Goal: Task Accomplishment & Management: Manage account settings

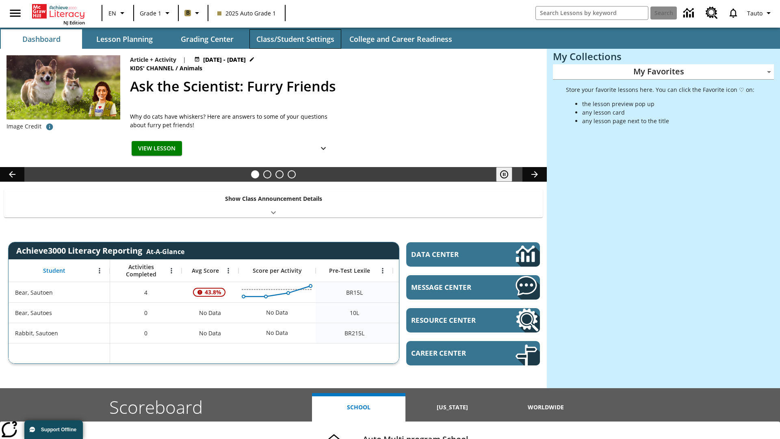
click at [295, 39] on button "Class/Student Settings" at bounding box center [295, 38] width 92 height 19
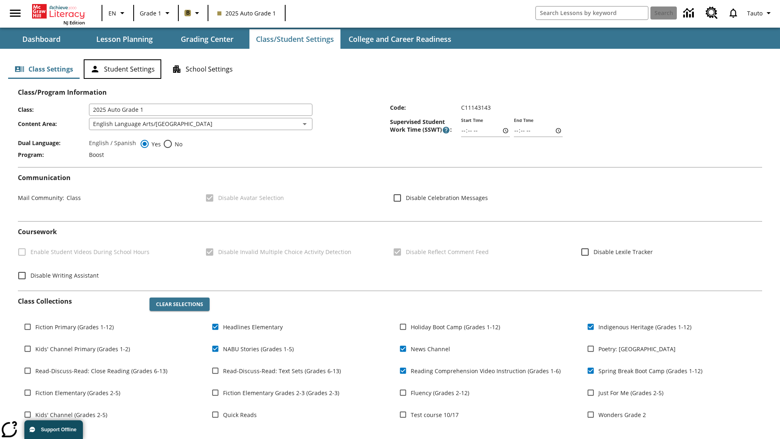
click at [122, 69] on button "Student Settings" at bounding box center [123, 68] width 78 height 19
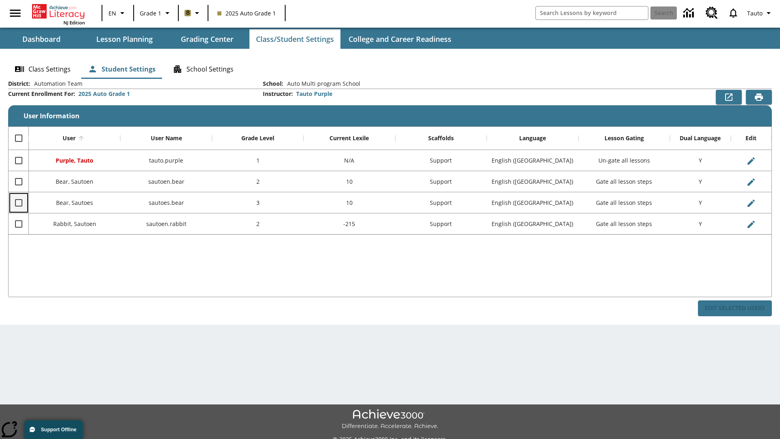
click at [18, 202] on input "Select row" at bounding box center [18, 202] width 17 height 17
checkbox input "true"
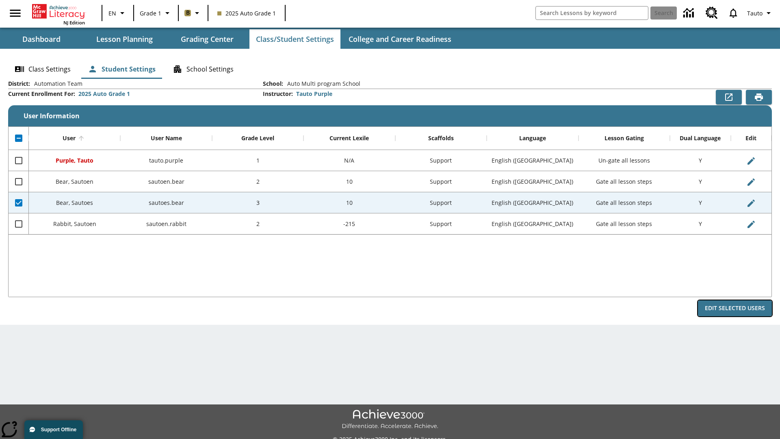
click at [735, 308] on button "Edit Selected Users" at bounding box center [735, 308] width 74 height 16
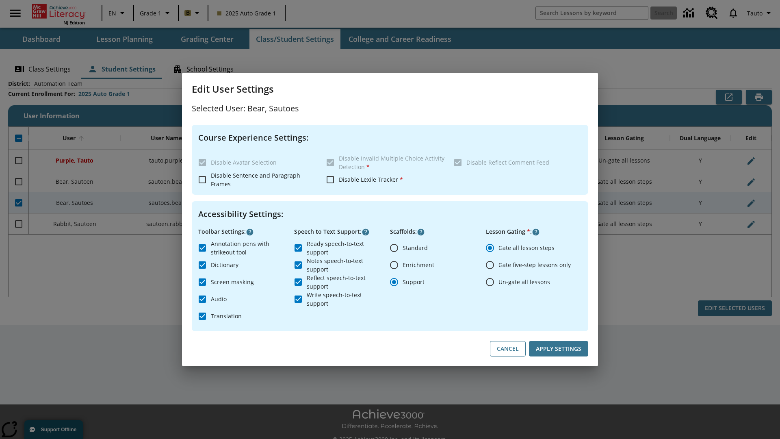
click at [490, 281] on input "Un-gate all lessons" at bounding box center [489, 281] width 17 height 17
radio input "true"
click at [558, 348] on button "Apply Settings" at bounding box center [558, 349] width 59 height 16
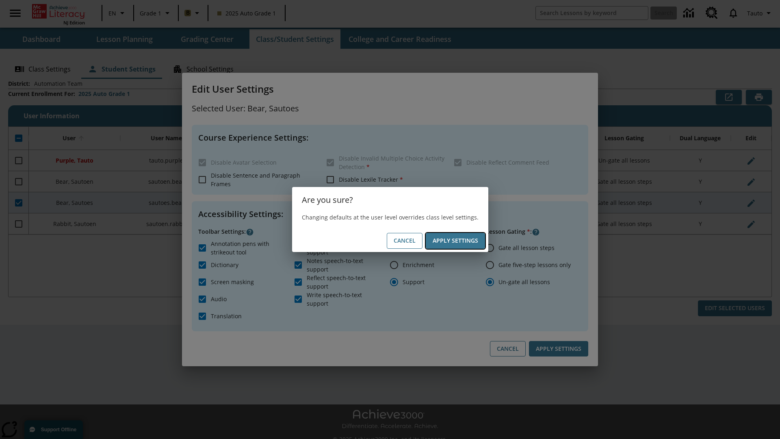
click at [455, 240] on button "Apply Settings" at bounding box center [455, 241] width 59 height 16
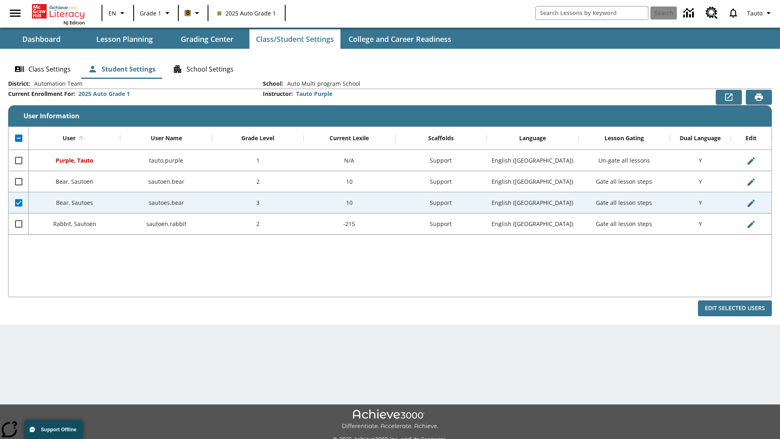
checkbox input "false"
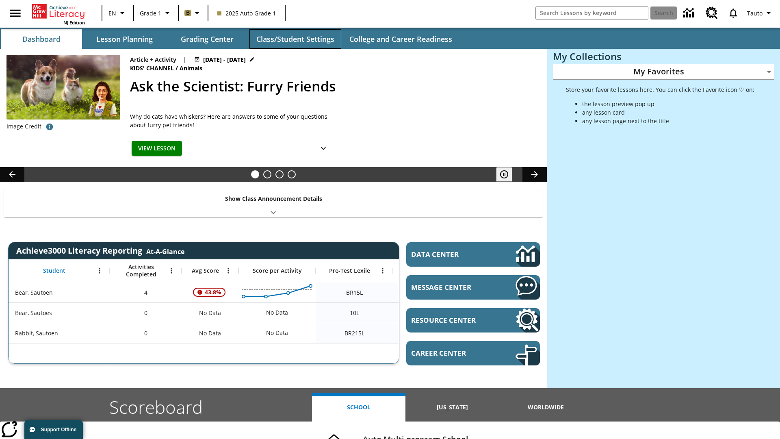
click at [295, 39] on button "Class/Student Settings" at bounding box center [295, 38] width 92 height 19
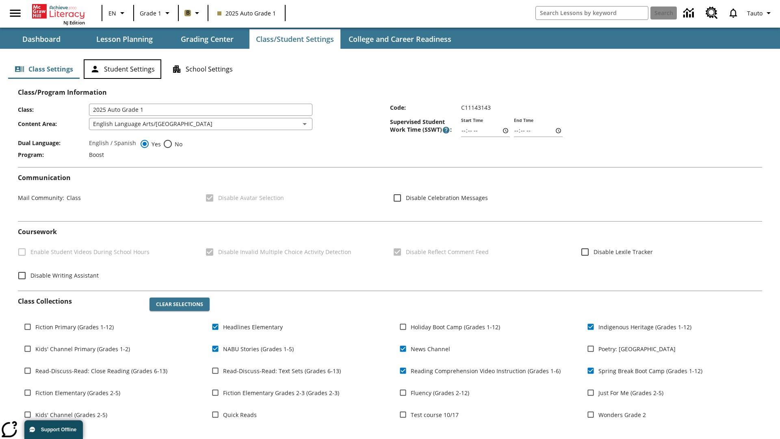
click at [122, 69] on button "Student Settings" at bounding box center [123, 68] width 78 height 19
